Goal: Task Accomplishment & Management: Manage account settings

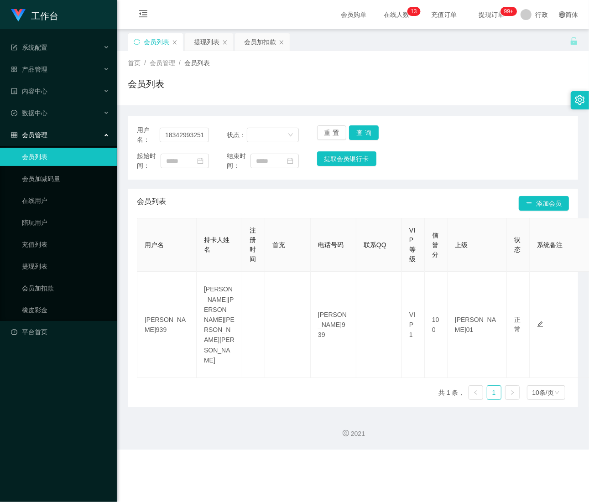
scroll to position [0, 0]
type input "18342993251"
click at [370, 135] on button "查询" at bounding box center [364, 132] width 30 height 15
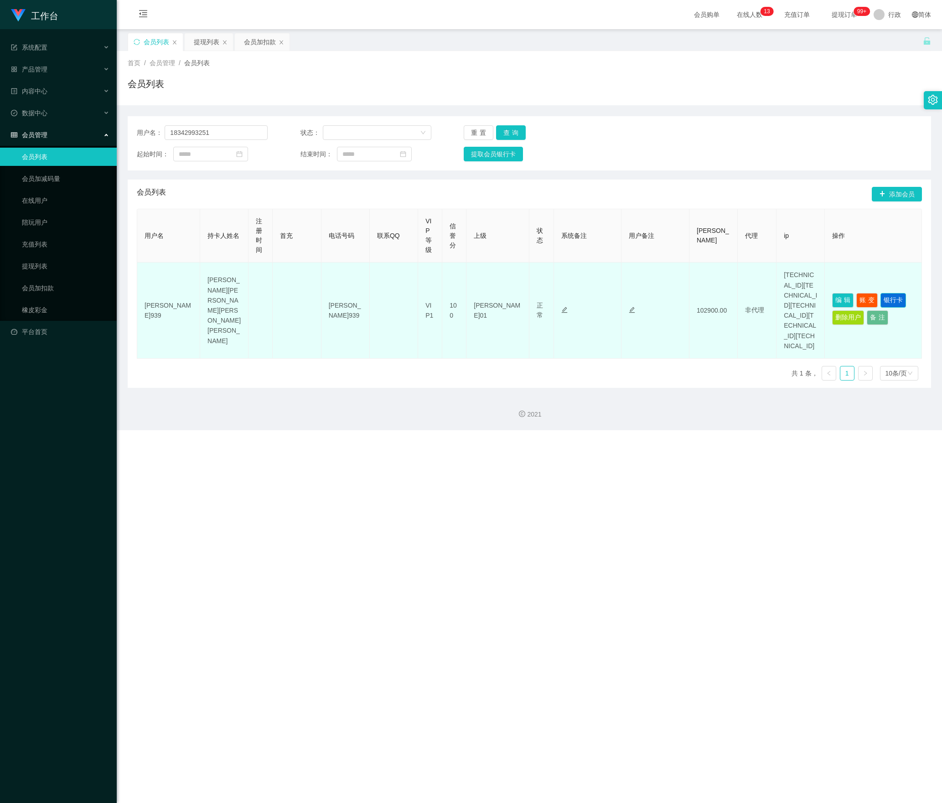
click at [588, 301] on button "银行卡" at bounding box center [893, 300] width 26 height 15
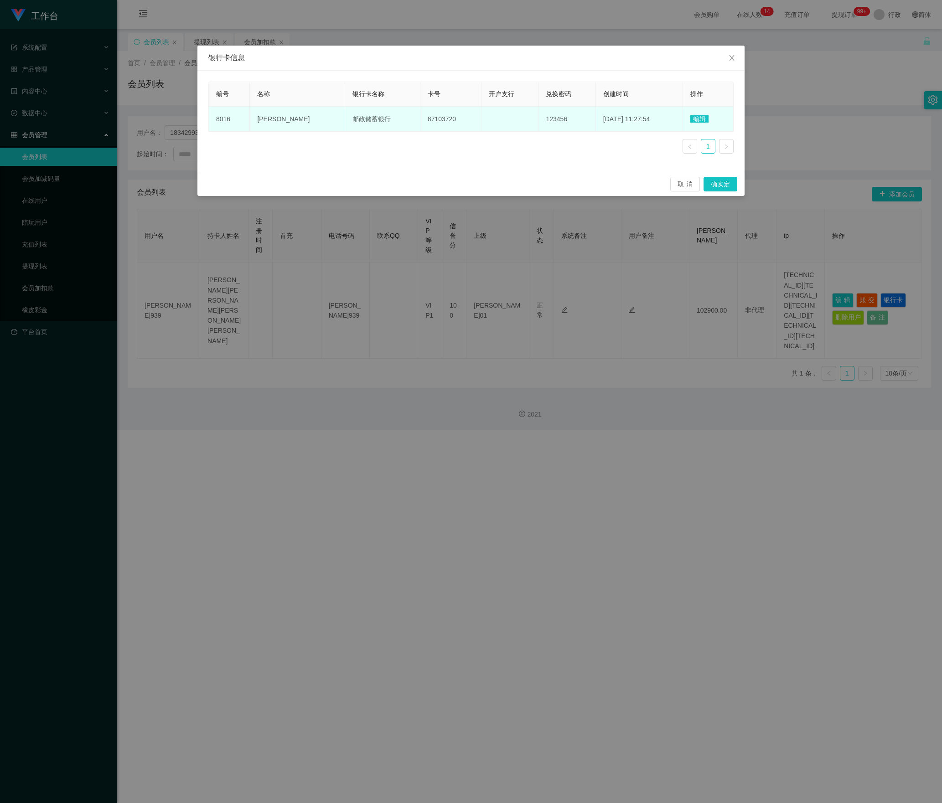
click at [588, 119] on font "编辑" at bounding box center [699, 118] width 13 height 7
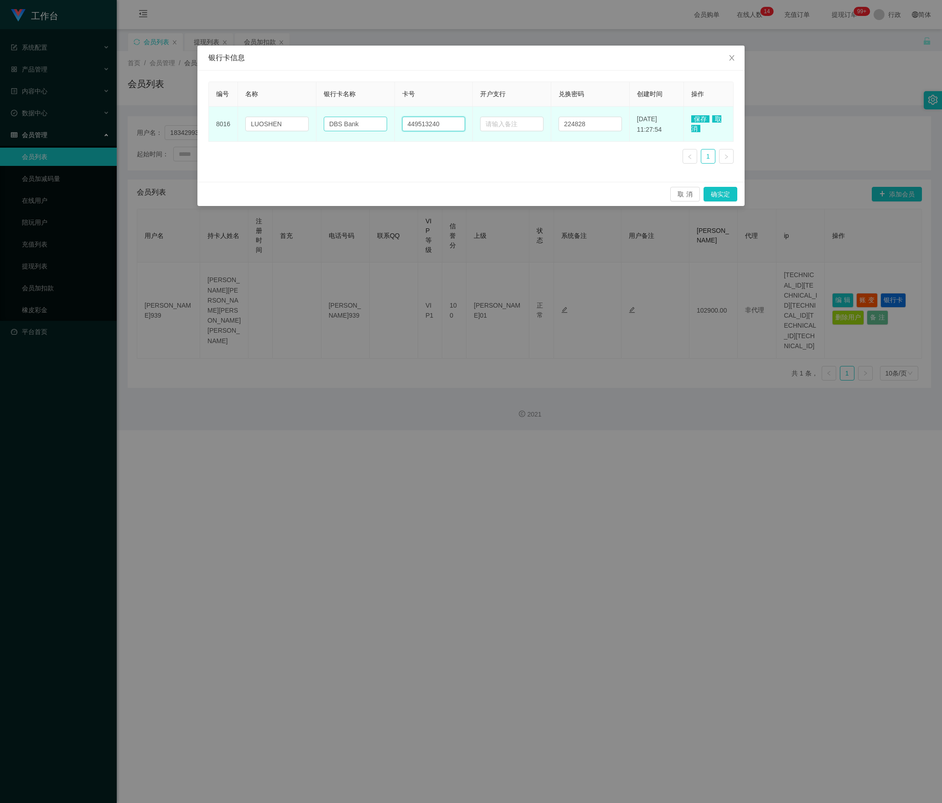
drag, startPoint x: 451, startPoint y: 129, endPoint x: 353, endPoint y: 129, distance: 98.5
click at [353, 129] on tr "8016 LUOSHEN DBS Bank 449513240 224828 [DATE] 11:27:54 保存 取消" at bounding box center [471, 124] width 525 height 35
paste input "80129687"
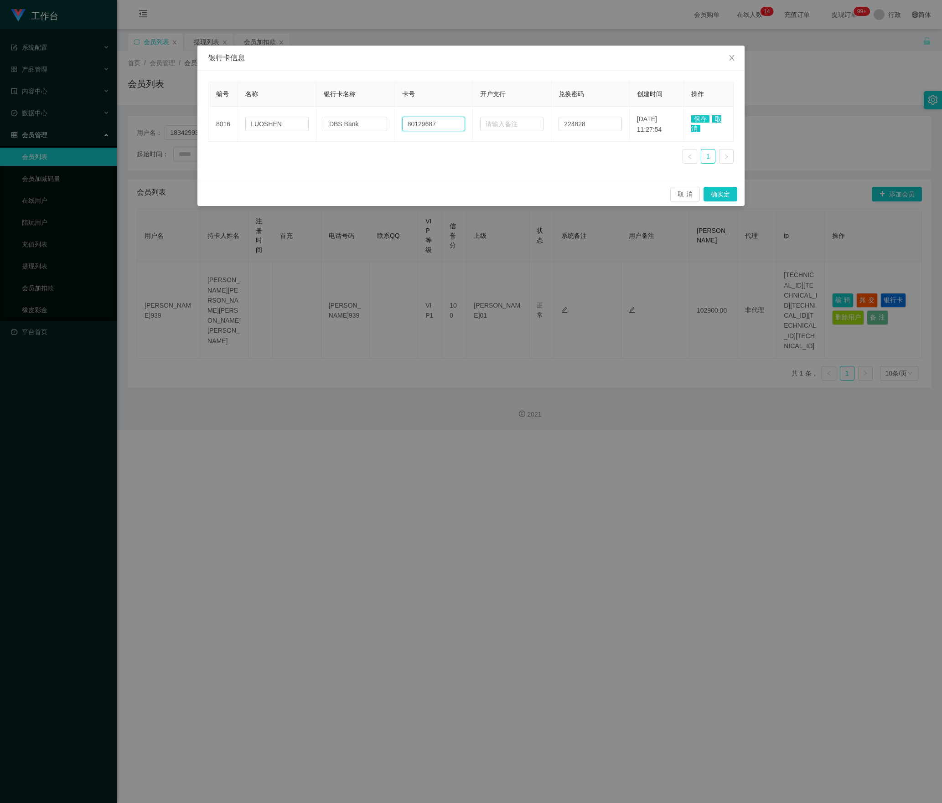
type input "80129687"
click at [588, 121] on font "保存" at bounding box center [700, 118] width 13 height 7
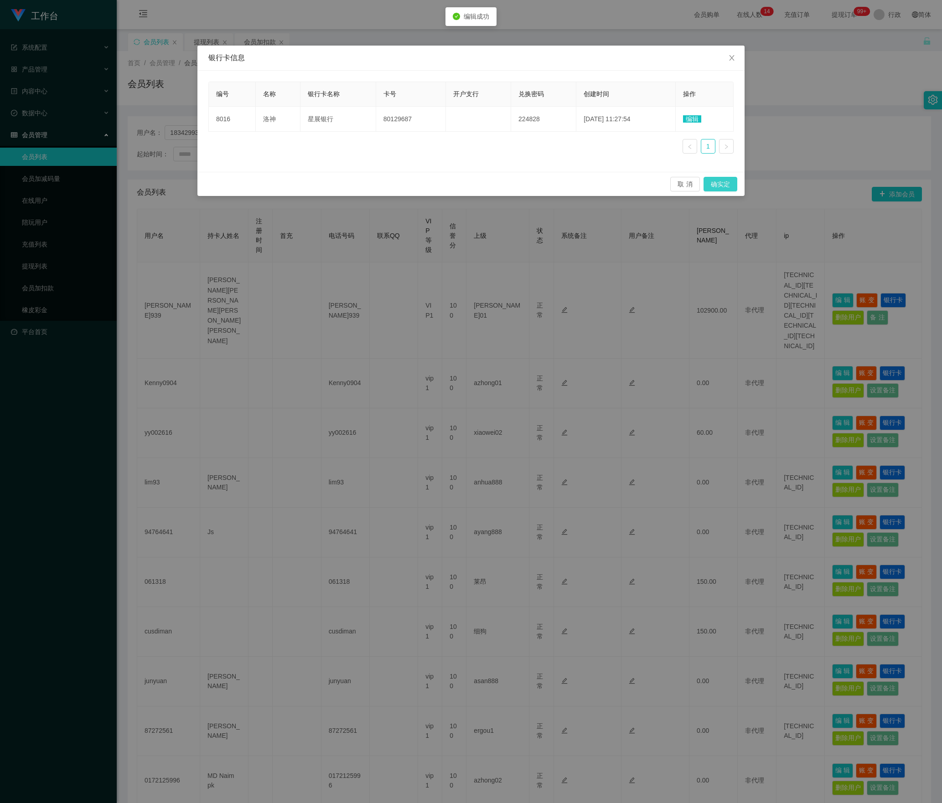
click at [588, 185] on button "确实定" at bounding box center [720, 184] width 34 height 15
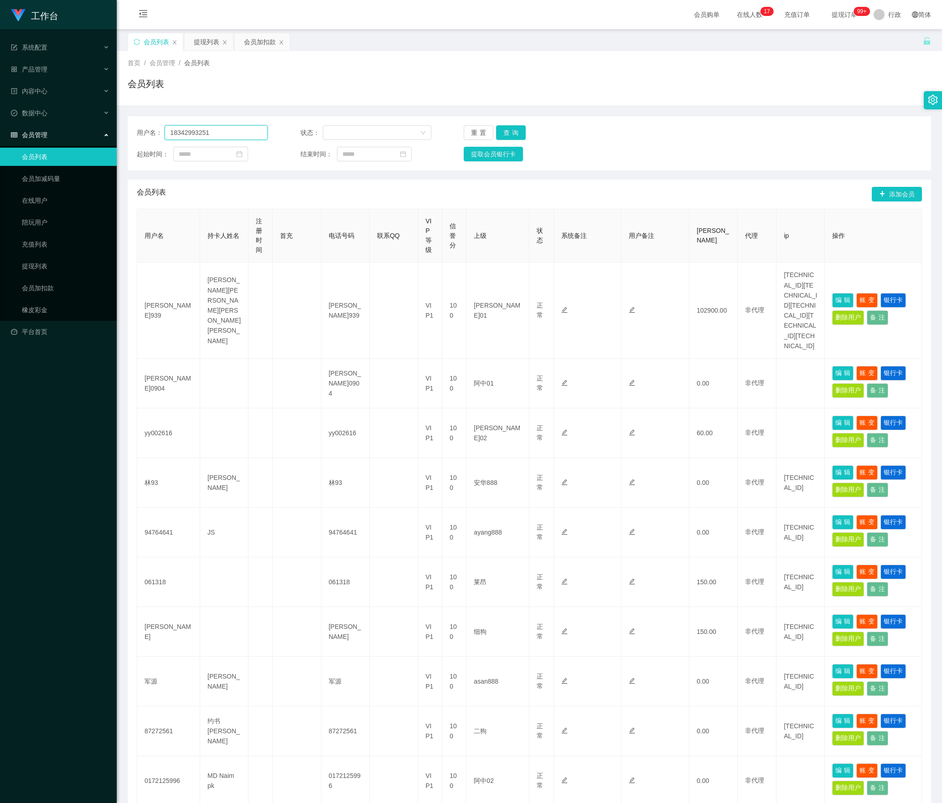
drag, startPoint x: 236, startPoint y: 133, endPoint x: 72, endPoint y: 138, distance: 164.2
click at [72, 138] on section "工作台 系统配置 产品管理 内容中心 数据中心 会员管理 会员列表 会员加减码量 在线用户 陪玩用户 充值列表 提现列表 会员加扣款 橡皮彩金 平台首页 保存…" at bounding box center [471, 439] width 942 height 878
paste input "zhxeng95"
type input "zhxeng95"
click at [513, 134] on button "查询" at bounding box center [511, 132] width 30 height 15
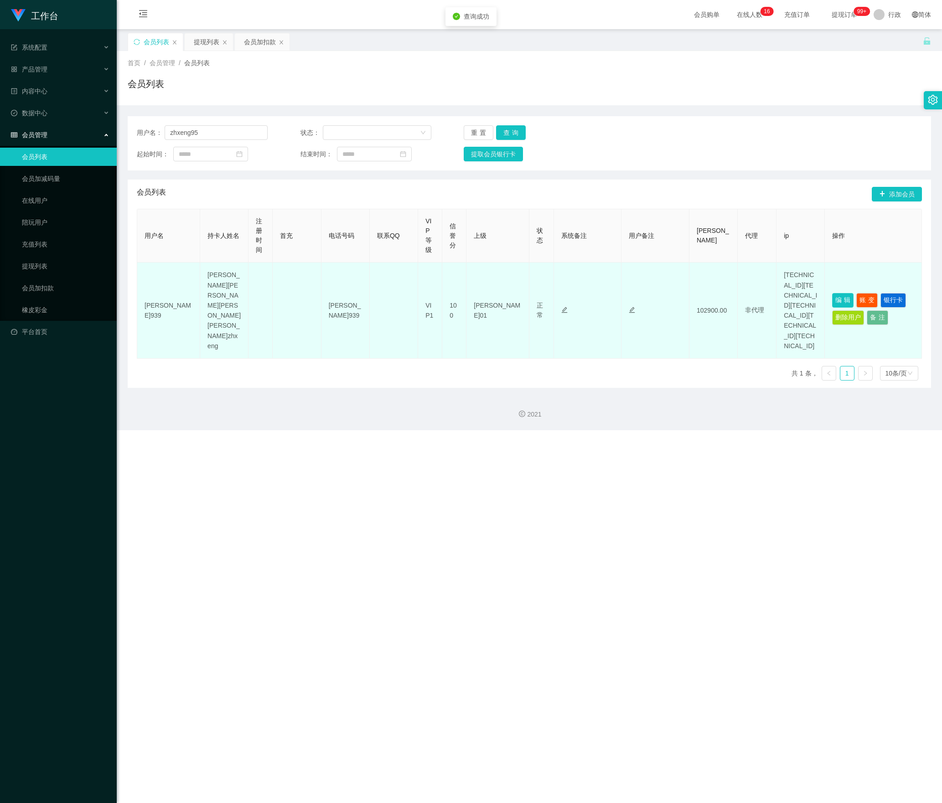
click at [588, 297] on button "编辑" at bounding box center [842, 300] width 21 height 15
type input "zhxeng95"
type input "zhxeng"
type input "100"
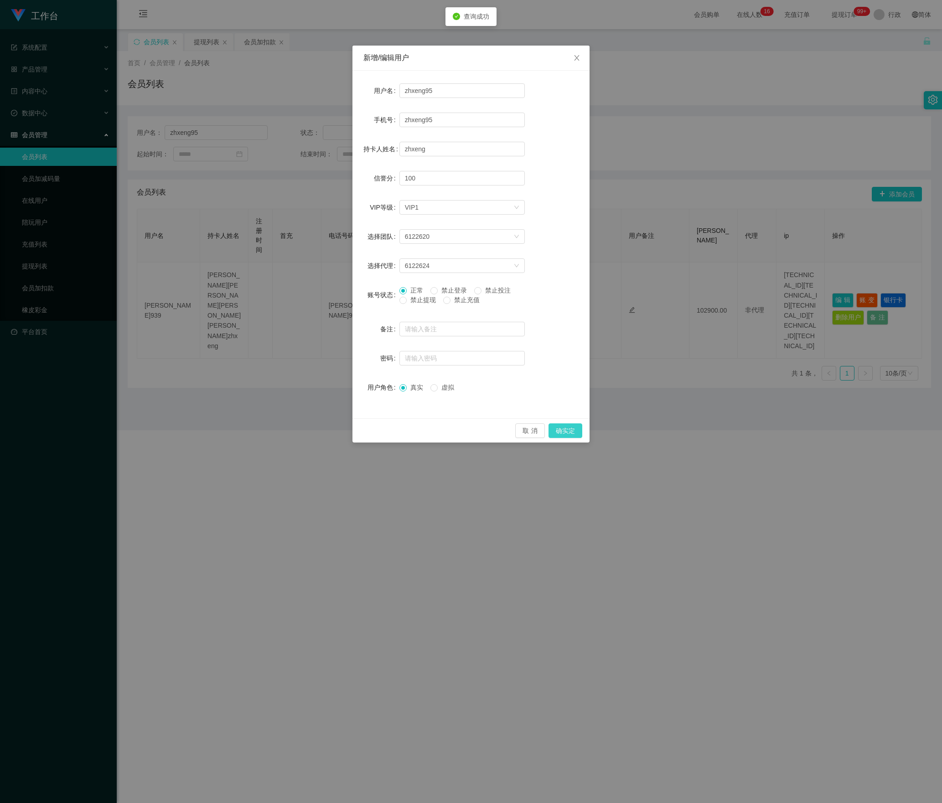
click at [564, 429] on button "确实定" at bounding box center [565, 431] width 34 height 15
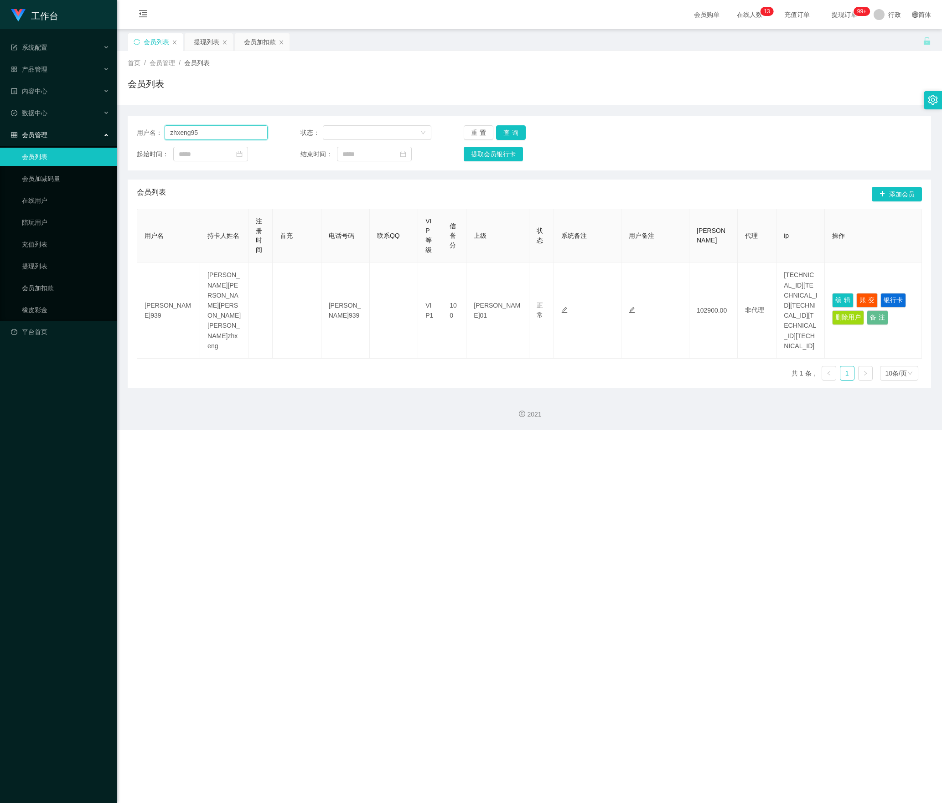
drag, startPoint x: 241, startPoint y: 127, endPoint x: 155, endPoint y: 126, distance: 85.7
click at [135, 125] on div "用户名： zhxeng95 状态： 重置 查询 起始时间： 结束时间： 提取会员银行卡" at bounding box center [529, 143] width 803 height 54
click at [521, 136] on button "查询" at bounding box center [511, 132] width 30 height 15
click at [202, 42] on font "提现列表" at bounding box center [207, 41] width 26 height 7
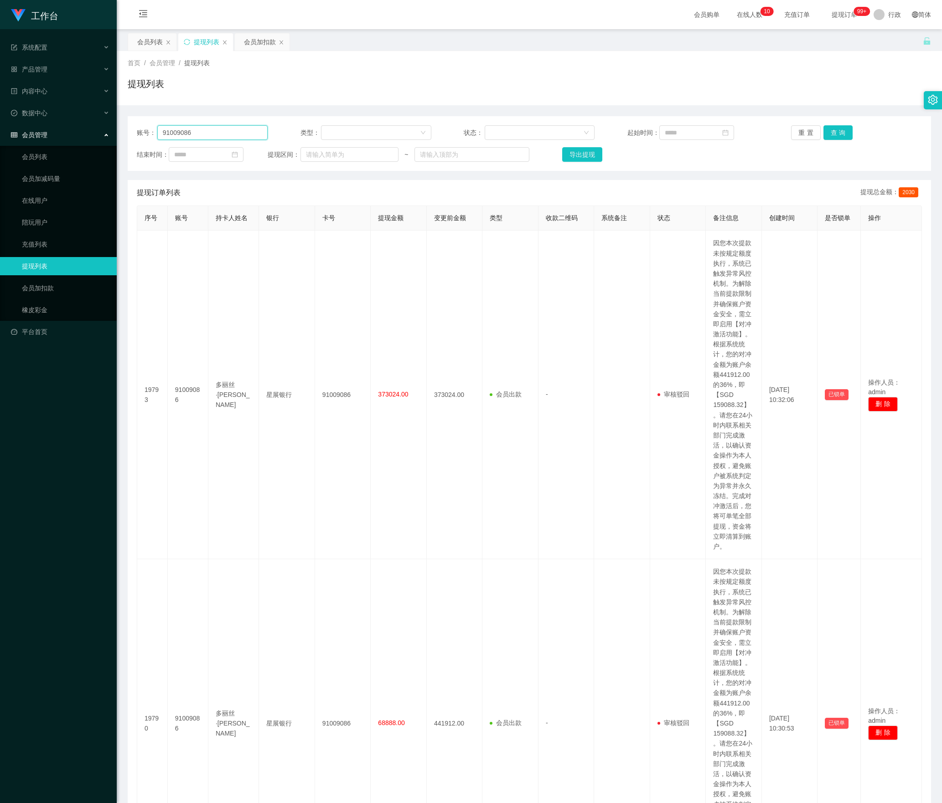
drag, startPoint x: 229, startPoint y: 129, endPoint x: -43, endPoint y: 126, distance: 271.7
click at [0, 126] on html "工作台 系统配置 产品管理 内容中心 数据中心 会员管理 会员列表 会员加减码量 在线用户 陪玩用户 充值列表 提现列表 会员加扣款 橡皮彩金 平台首页 保存…" at bounding box center [471, 401] width 942 height 803
paste input "zhxeng"
click at [588, 133] on button "查询" at bounding box center [838, 132] width 30 height 15
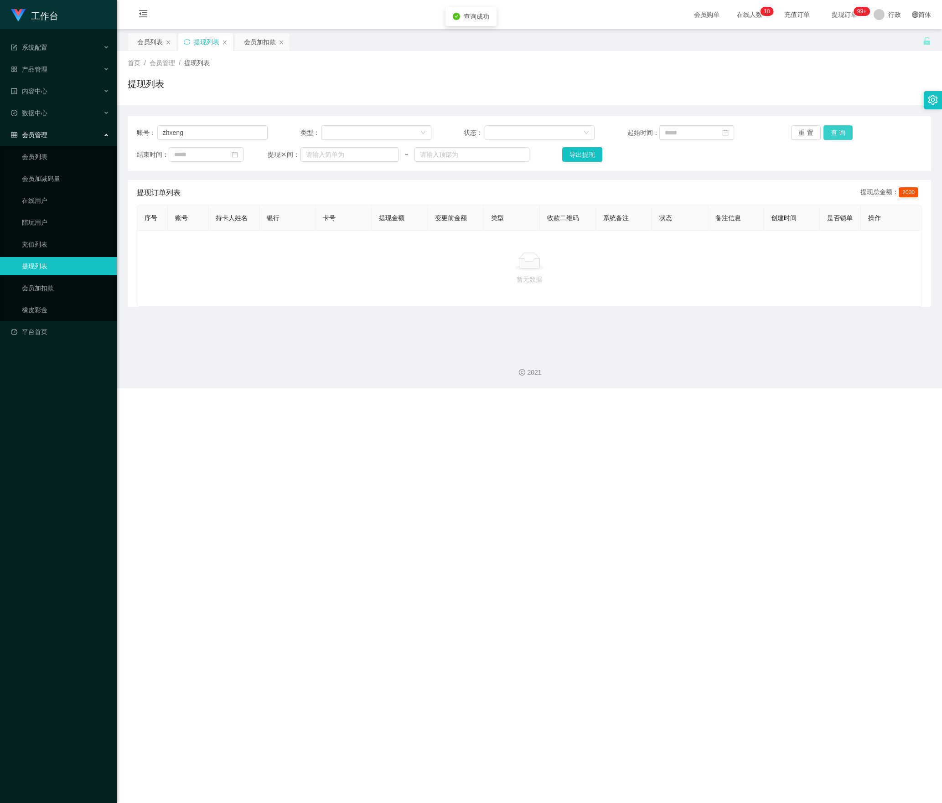
click at [588, 129] on button "查询" at bounding box center [838, 132] width 30 height 15
drag, startPoint x: 69, startPoint y: 134, endPoint x: 130, endPoint y: 154, distance: 64.3
click at [20, 134] on section "工作台 系统配置 产品管理 内容中心 数据中心 会员管理 会员列表 会员加减码量 在线用户 陪玩用户 充值列表 提现列表 会员加扣款 橡皮彩金 平台首页 保存…" at bounding box center [471, 194] width 942 height 388
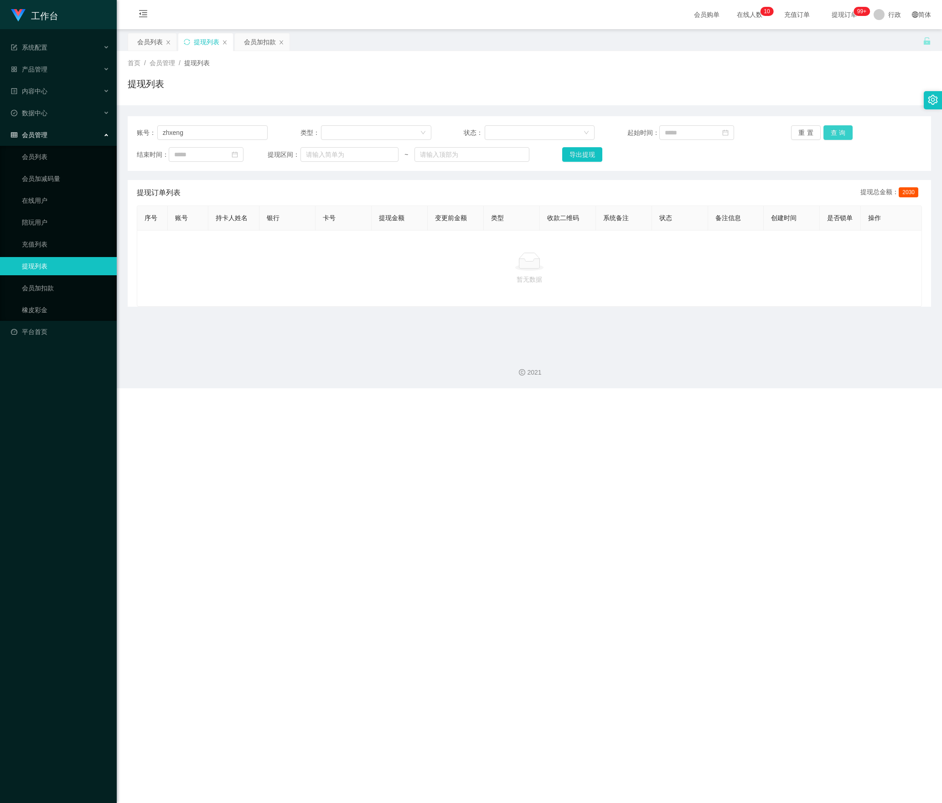
click at [588, 131] on button "查询" at bounding box center [838, 132] width 30 height 15
click at [588, 129] on button "查询" at bounding box center [838, 132] width 30 height 15
drag, startPoint x: 11, startPoint y: 134, endPoint x: 224, endPoint y: 180, distance: 218.2
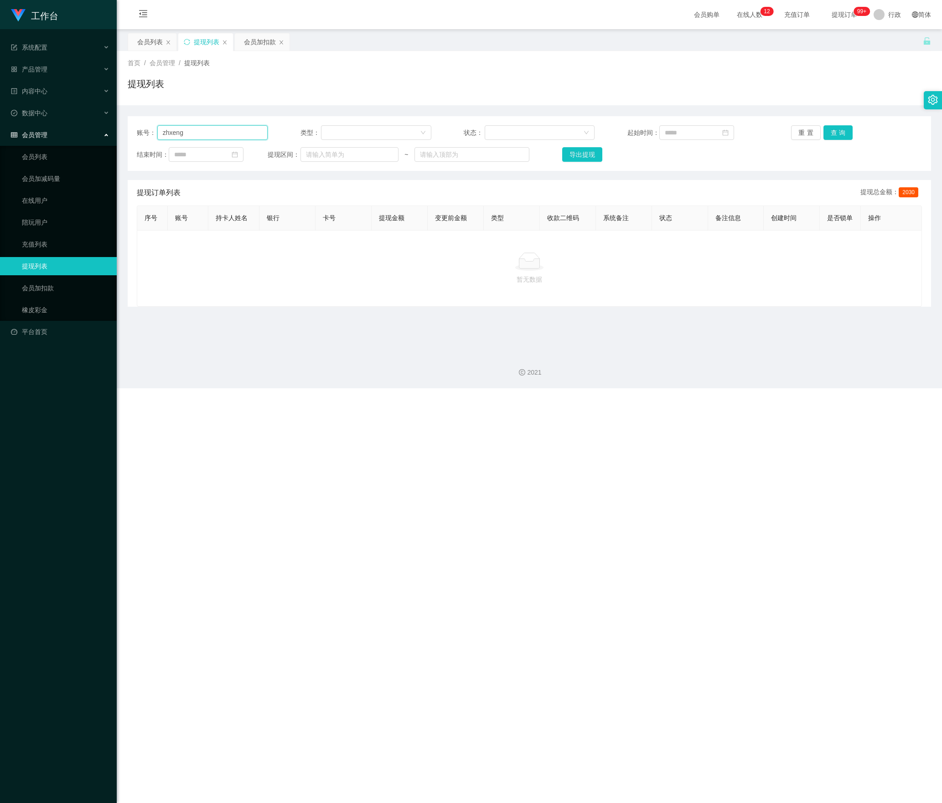
click at [0, 136] on html "工作台 系统配置 产品管理 内容中心 数据中心 会员管理 会员列表 会员加减码量 在线用户 陪玩用户 充值列表 提现列表 会员加扣款 橡皮彩金 平台首页 保存…" at bounding box center [471, 401] width 942 height 803
paste input "95"
type input "zhxeng95"
click at [588, 129] on button "查询" at bounding box center [838, 132] width 30 height 15
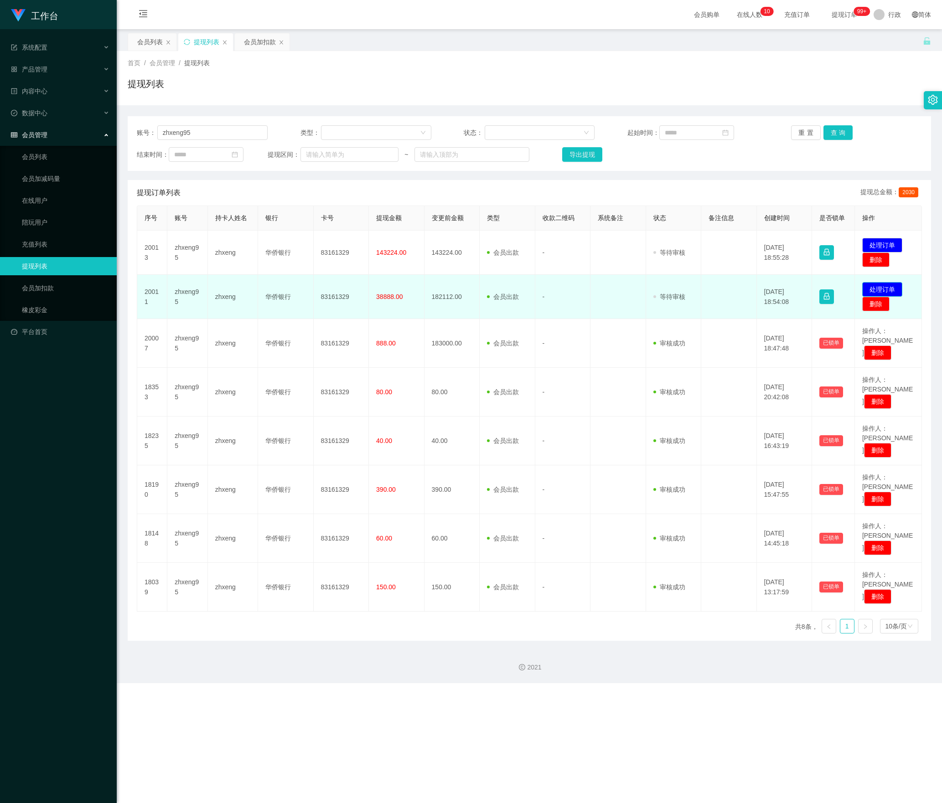
click at [588, 289] on button "处理订单" at bounding box center [882, 289] width 40 height 15
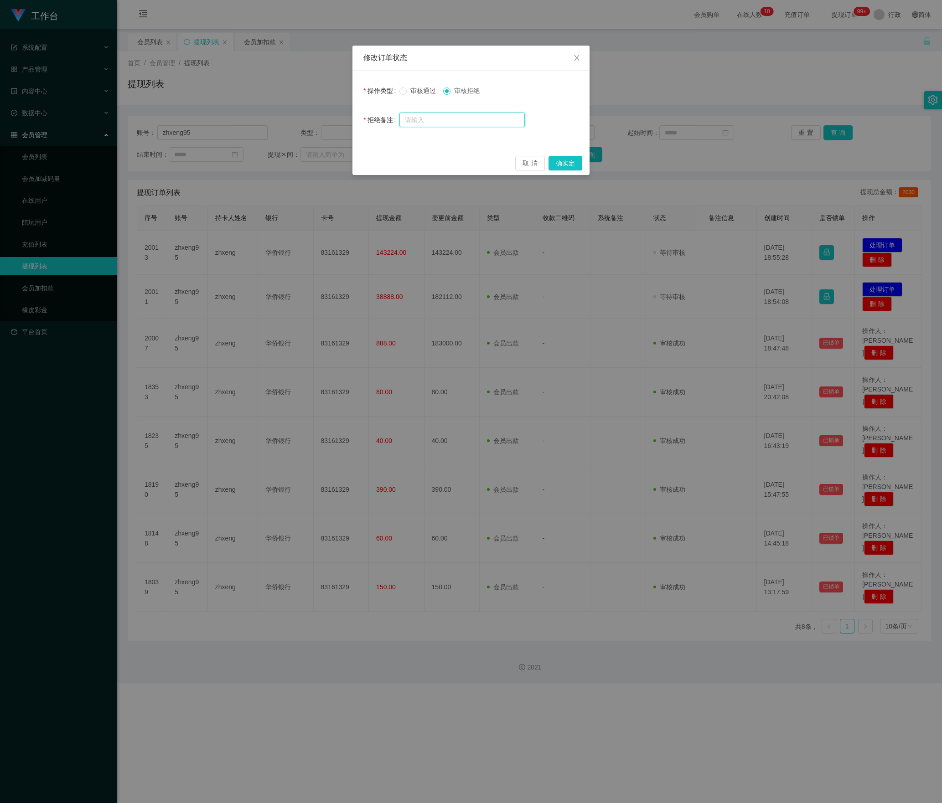
click at [452, 119] on input "text" at bounding box center [461, 120] width 125 height 15
paste input "尊敬的用户，您好： 因您本次提款未按规定额度执行，系统已触发异常风控机制。为解除当前提款限制并确保账户资金安全，需立即启用【对冲激活功能】。根据系统核算，您的…"
type input "尊敬的用户，您好： 因您本次提款未按规定额度执行，系统已触发异常风控机制。为解除当前提款限制并确保账户资金安全，需立即启用【对冲激活功能】。根据系统核算，您的…"
click at [576, 163] on button "确实定" at bounding box center [565, 163] width 34 height 15
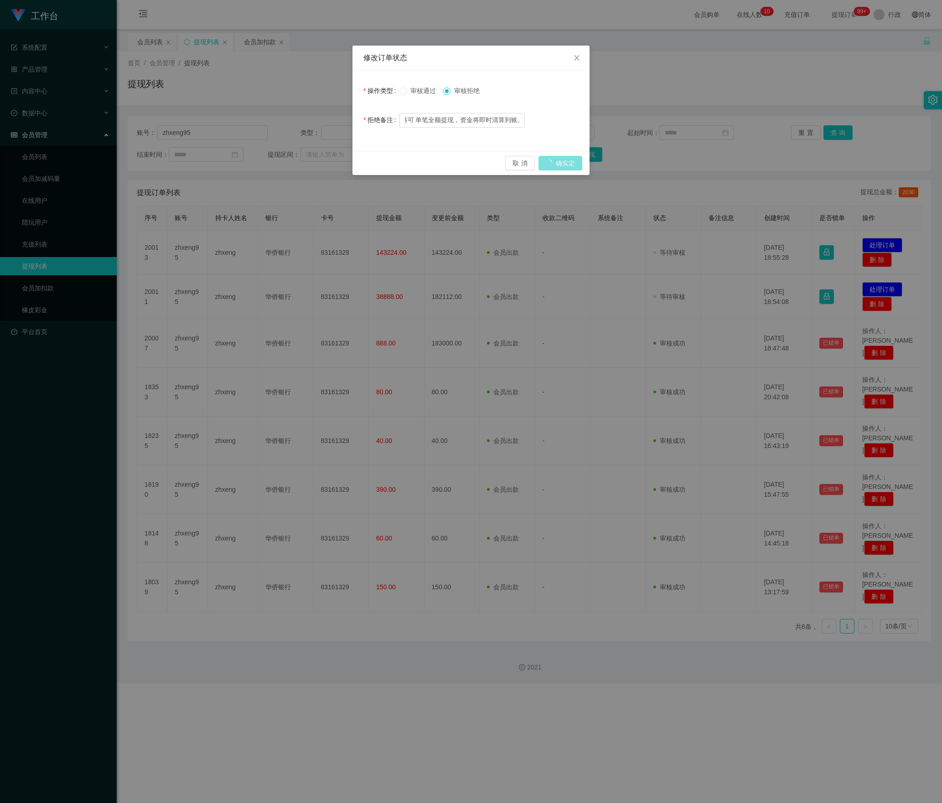
scroll to position [0, 0]
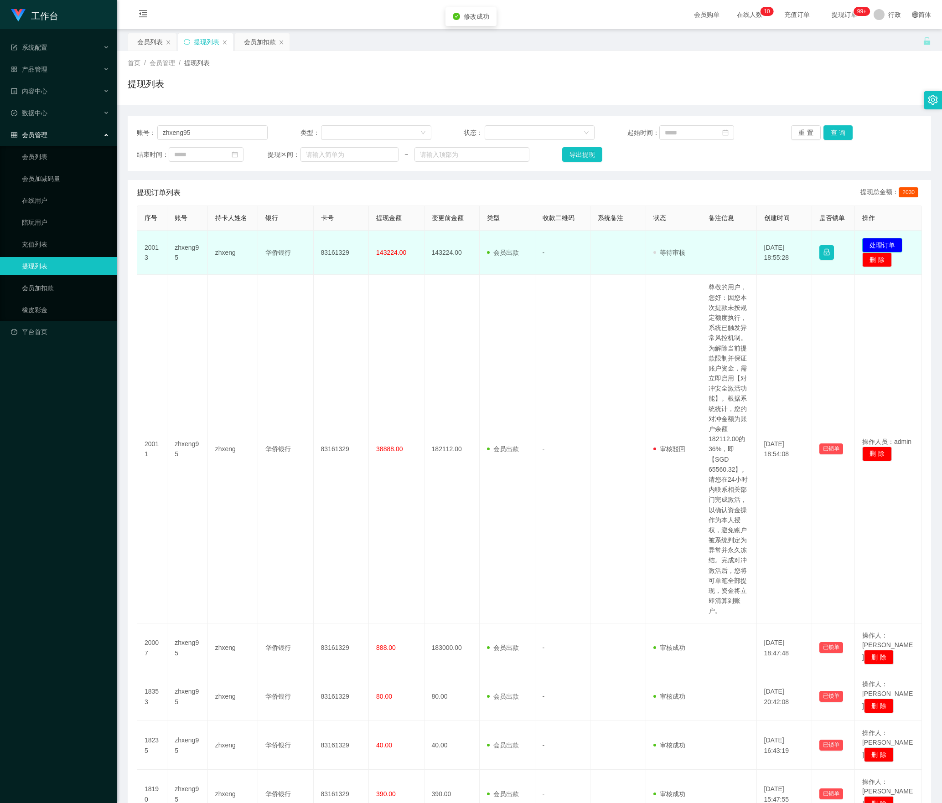
click at [588, 242] on button "处理订单" at bounding box center [882, 245] width 40 height 15
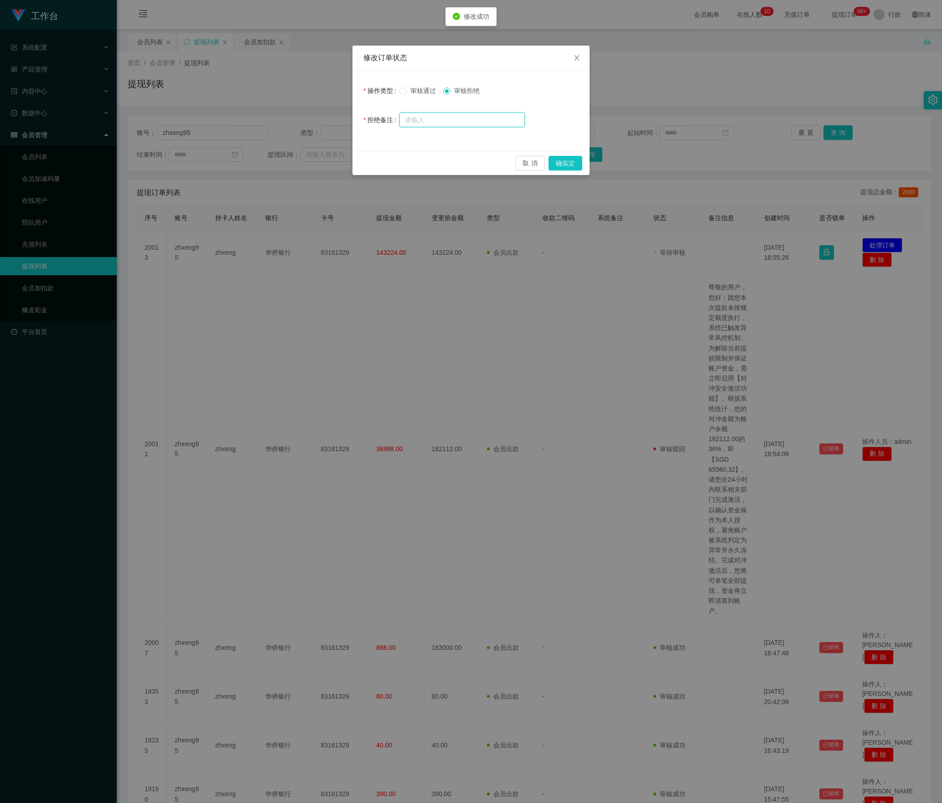
click at [471, 122] on input "text" at bounding box center [461, 120] width 125 height 15
paste input "尊敬的用户，您好： 因您本次提款未按规定额度执行，系统已触发异常风控机制。为解除当前提款限制并确保账户资金安全，需立即启用【对冲激活功能】。根据系统核算，您的…"
type input "尊敬的用户，您好： 因您本次提款未按规定额度执行，系统已触发异常风控机制。为解除当前提款限制并确保账户资金安全，需立即启用【对冲激活功能】。根据系统核算，您的…"
click at [569, 160] on button "确实定" at bounding box center [565, 163] width 34 height 15
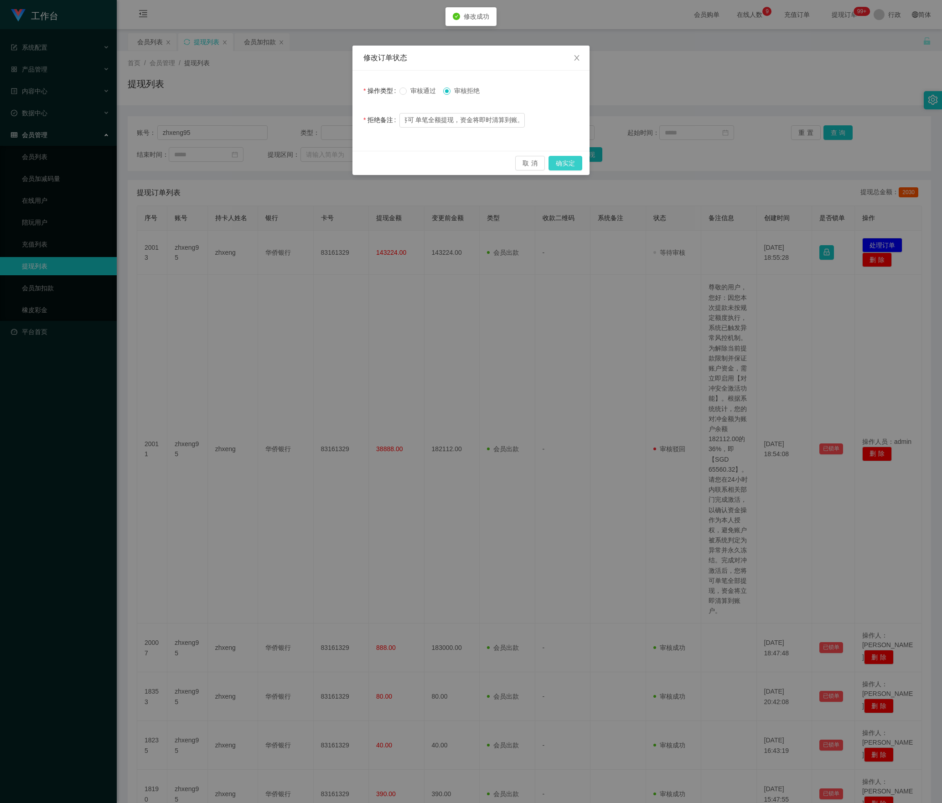
scroll to position [0, 0]
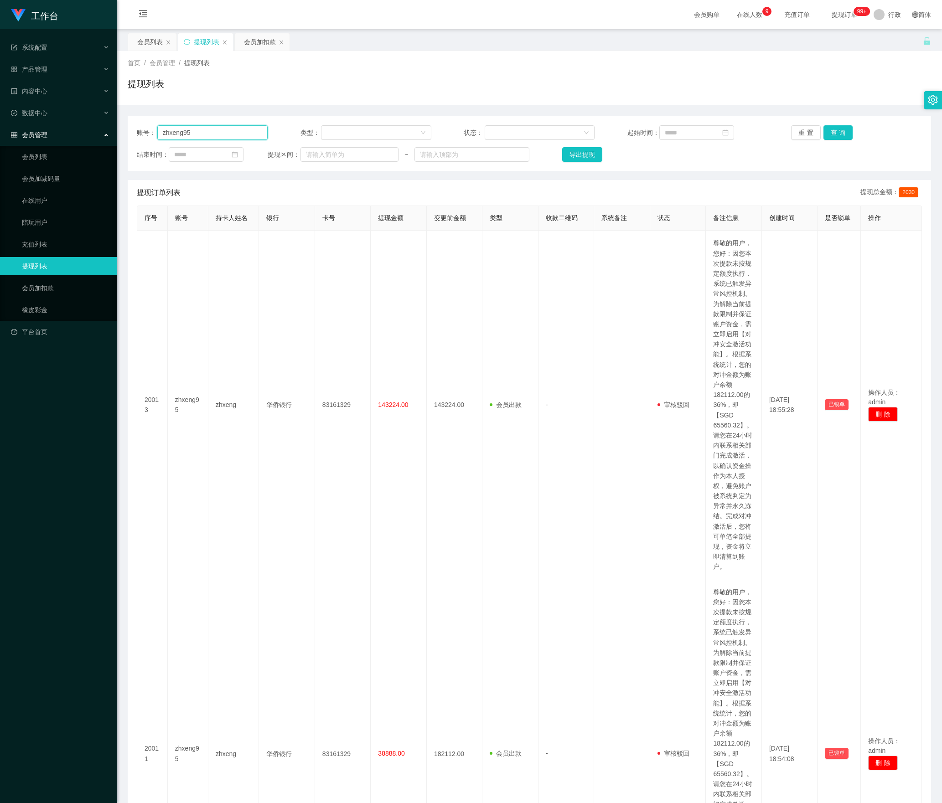
drag, startPoint x: 195, startPoint y: 137, endPoint x: -12, endPoint y: 146, distance: 207.2
click at [0, 146] on html "工作台 系统配置 产品管理 内容中心 数据中心 会员管理 会员列表 会员加减码量 在线用户 陪玩用户 充值列表 提现列表 会员加扣款 橡皮彩金 平台首页 保存…" at bounding box center [471, 401] width 942 height 803
paste input "text"
type input "zhxeng"
click at [588, 134] on button "查询" at bounding box center [838, 132] width 30 height 15
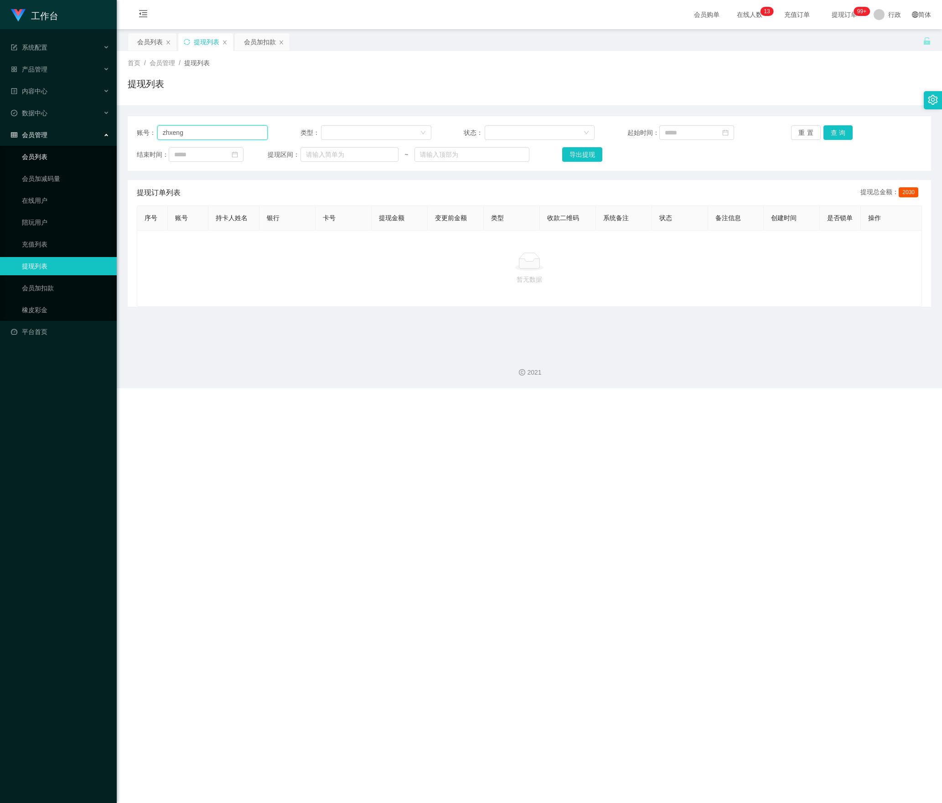
drag, startPoint x: 183, startPoint y: 136, endPoint x: 49, endPoint y: 147, distance: 134.5
click at [20, 136] on section "工作台 系统配置 产品管理 内容中心 数据中心 会员管理 会员列表 会员加减码量 在线用户 陪玩用户 充值列表 提现列表 会员加扣款 橡皮彩金 平台首页 保存…" at bounding box center [471, 194] width 942 height 388
paste input "95"
type input "zhxeng95"
click at [588, 137] on button "查询" at bounding box center [838, 132] width 30 height 15
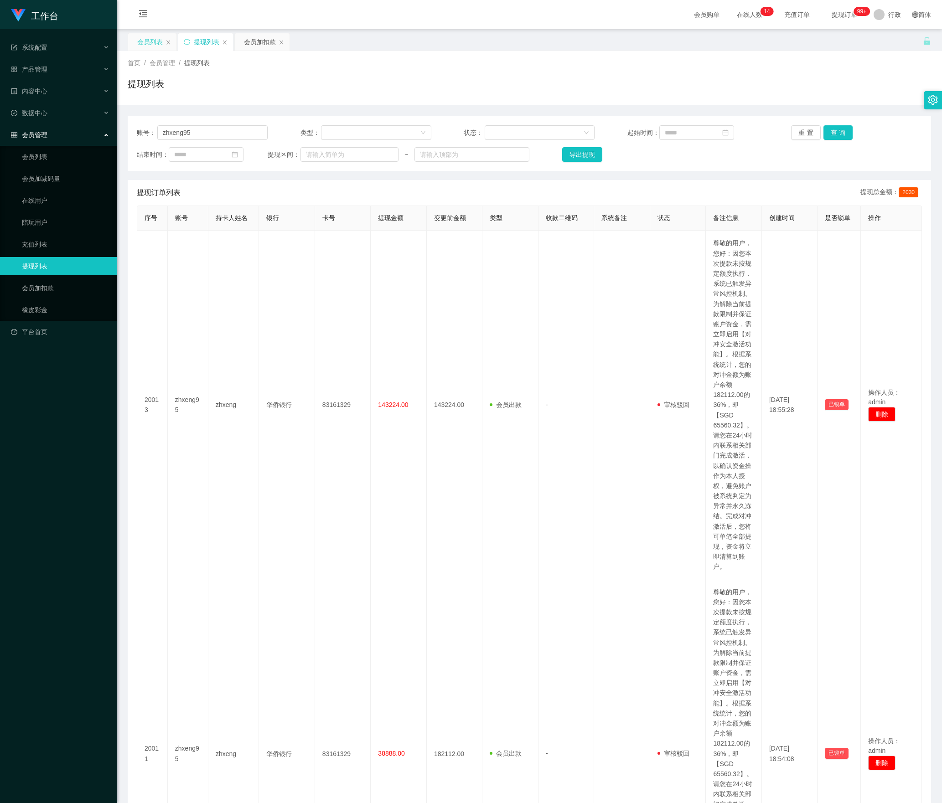
click at [143, 43] on font "会员列表" at bounding box center [150, 41] width 26 height 7
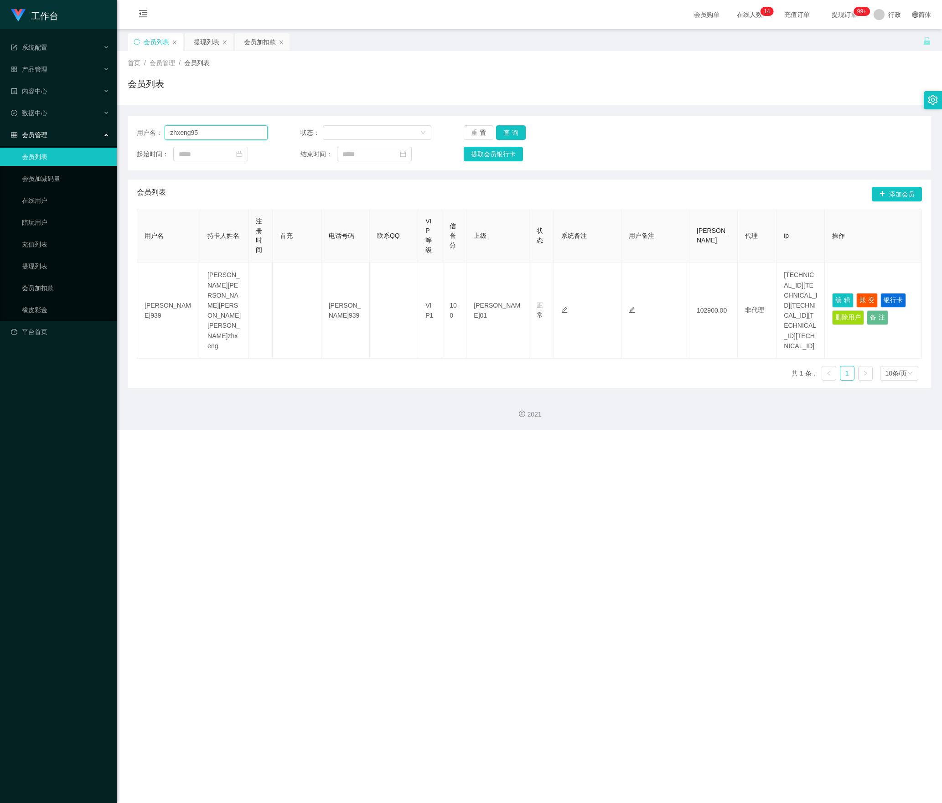
drag, startPoint x: 216, startPoint y: 133, endPoint x: -9, endPoint y: 130, distance: 225.2
click at [0, 130] on html "工作台 系统配置 产品管理 内容中心 数据中心 会员管理 会员列表 会员加减码量 在线用户 陪玩用户 充值列表 提现列表 会员加扣款 橡皮彩金 平台首页 保存…" at bounding box center [471, 401] width 942 height 803
click at [511, 137] on button "查询" at bounding box center [511, 132] width 30 height 15
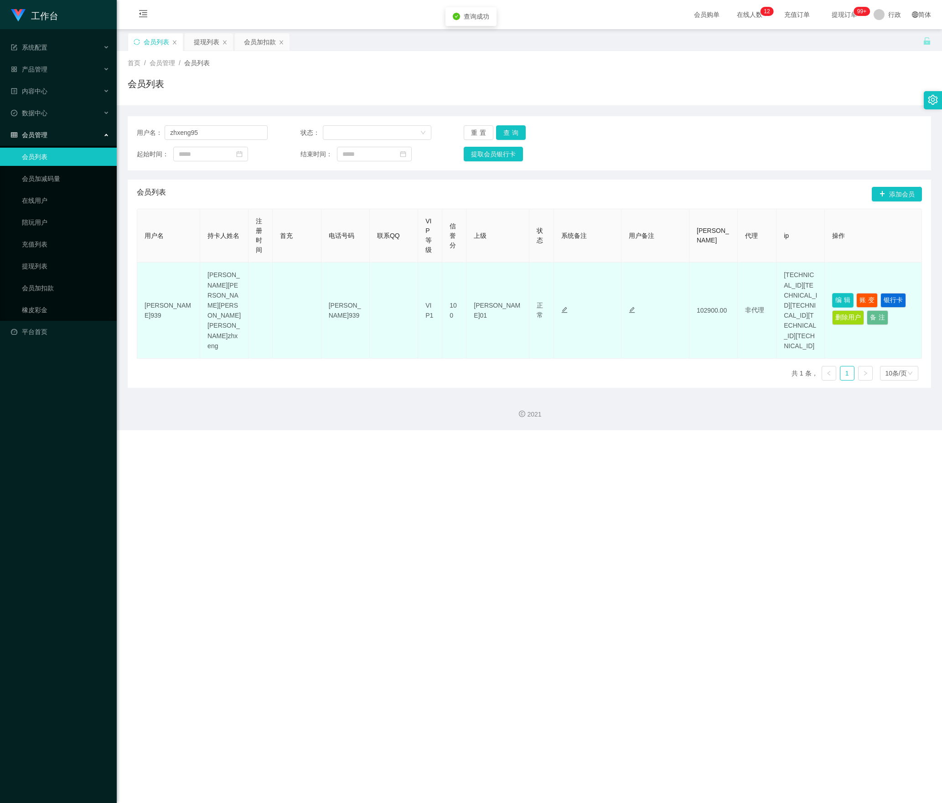
click at [588, 297] on button "编辑" at bounding box center [842, 300] width 21 height 15
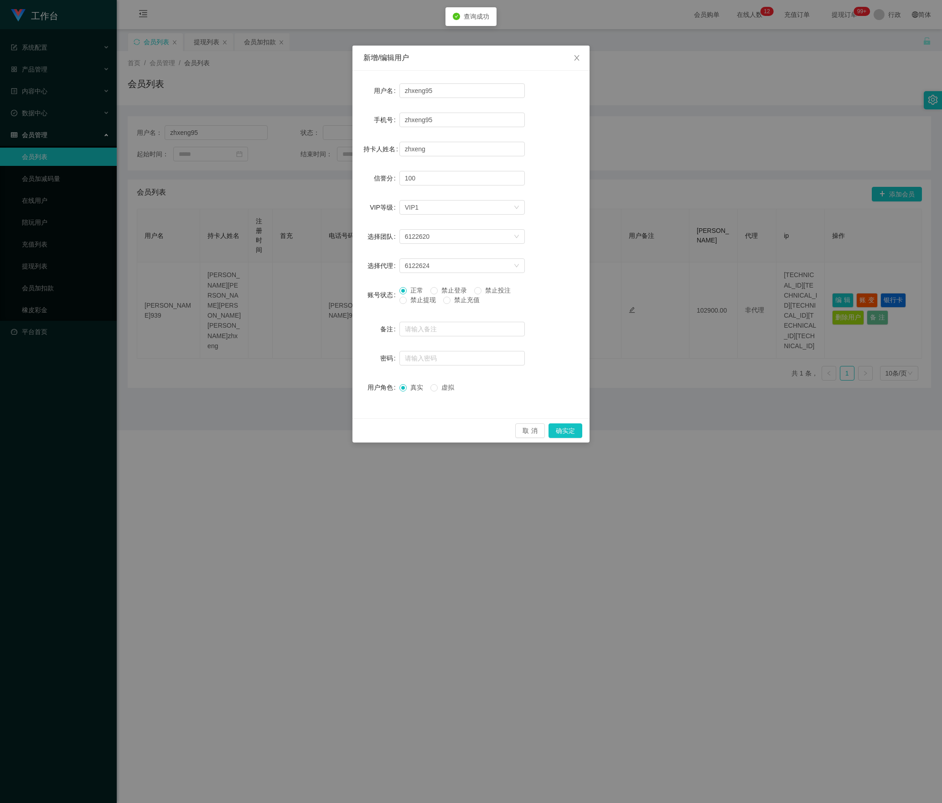
click at [416, 297] on font "禁止提现" at bounding box center [423, 299] width 26 height 7
click at [555, 424] on button "确实定" at bounding box center [565, 431] width 34 height 15
